Goal: Use online tool/utility: Utilize a website feature to perform a specific function

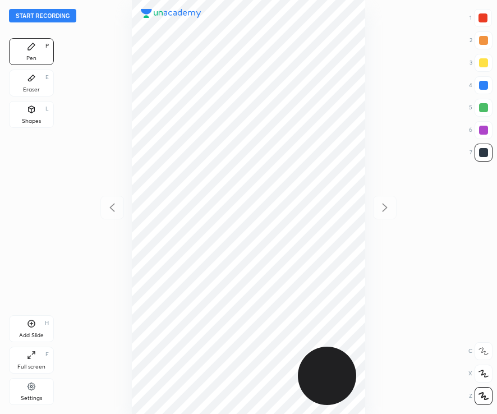
scroll to position [414, 317]
click at [482, 19] on div at bounding box center [482, 17] width 9 height 9
click at [62, 15] on button "Start recording" at bounding box center [42, 15] width 67 height 13
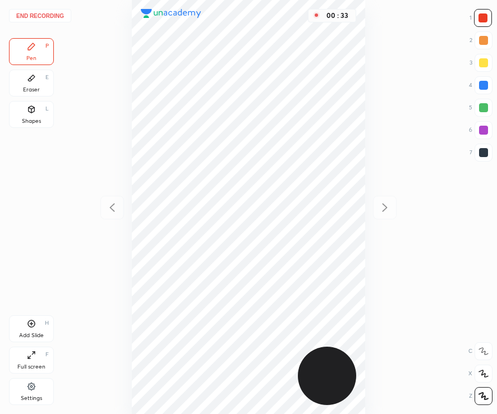
click at [482, 158] on div at bounding box center [483, 153] width 18 height 18
click at [40, 326] on div "Add Slide H" at bounding box center [31, 328] width 45 height 27
click at [30, 331] on div "Add Slide H" at bounding box center [31, 328] width 45 height 27
click at [483, 16] on div at bounding box center [482, 17] width 9 height 9
click at [33, 118] on div "Shapes" at bounding box center [31, 121] width 19 height 6
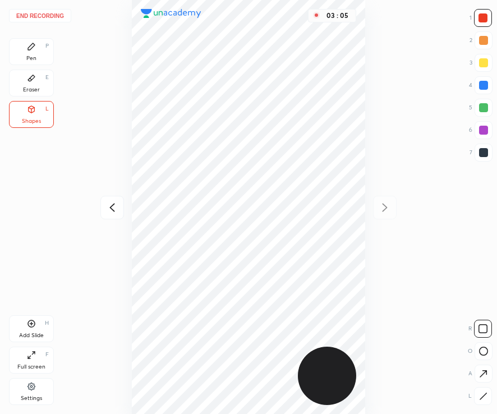
click at [36, 54] on div "Pen P" at bounding box center [31, 51] width 45 height 27
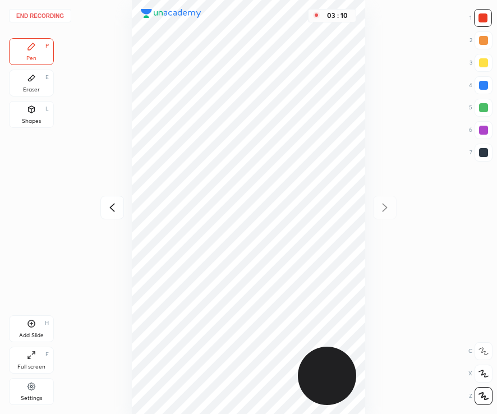
click at [44, 17] on button "End recording" at bounding box center [40, 15] width 62 height 13
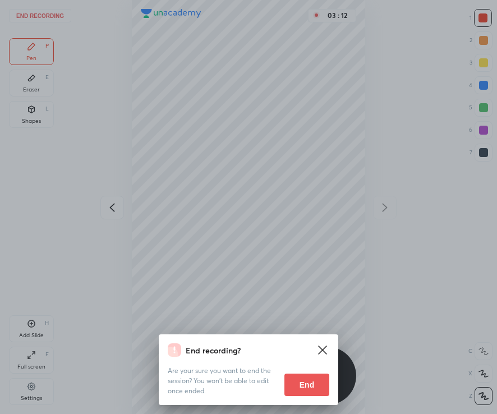
click at [306, 391] on button "End" at bounding box center [306, 384] width 45 height 22
